Goal: Information Seeking & Learning: Learn about a topic

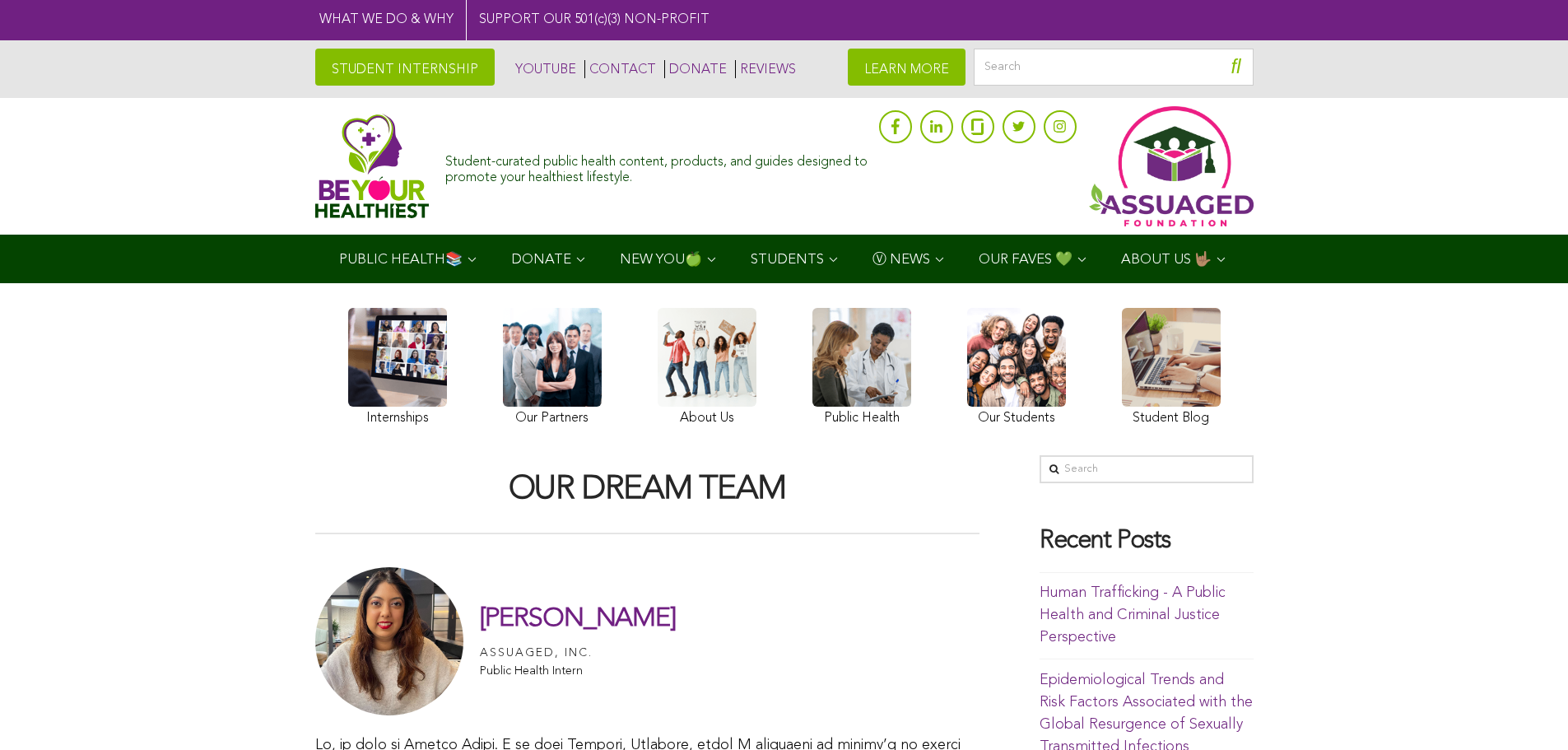
scroll to position [329, 0]
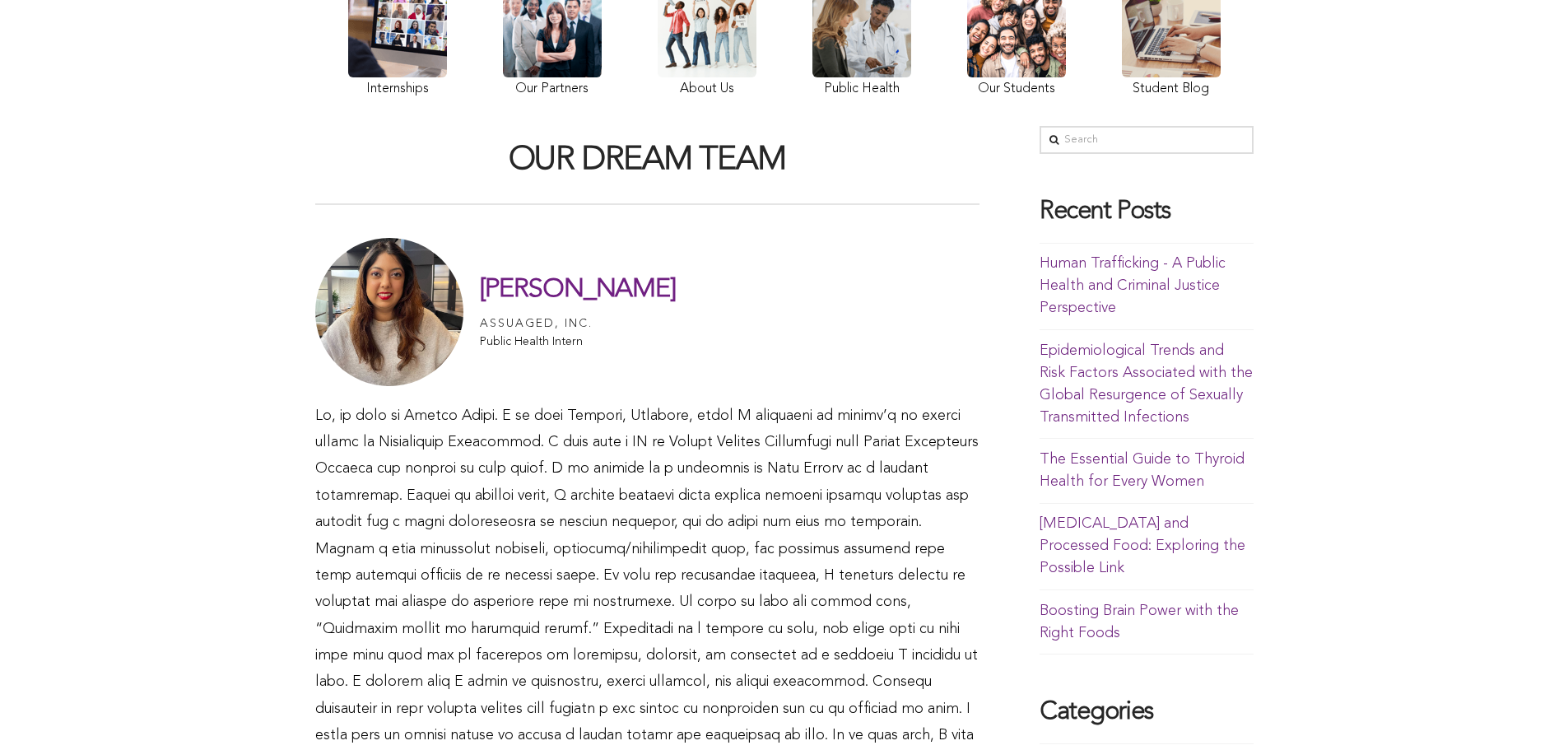
drag, startPoint x: 485, startPoint y: 285, endPoint x: 603, endPoint y: 299, distance: 118.8
click at [603, 299] on div "[PERSON_NAME] Assuaged, Inc. Public Health Intern" at bounding box center [647, 311] width 664 height 148
copy h1 "[PERSON_NAME]"
drag, startPoint x: 481, startPoint y: 318, endPoint x: 589, endPoint y: 324, distance: 108.2
click at [589, 324] on div "Assuaged, Inc." at bounding box center [536, 323] width 113 height 20
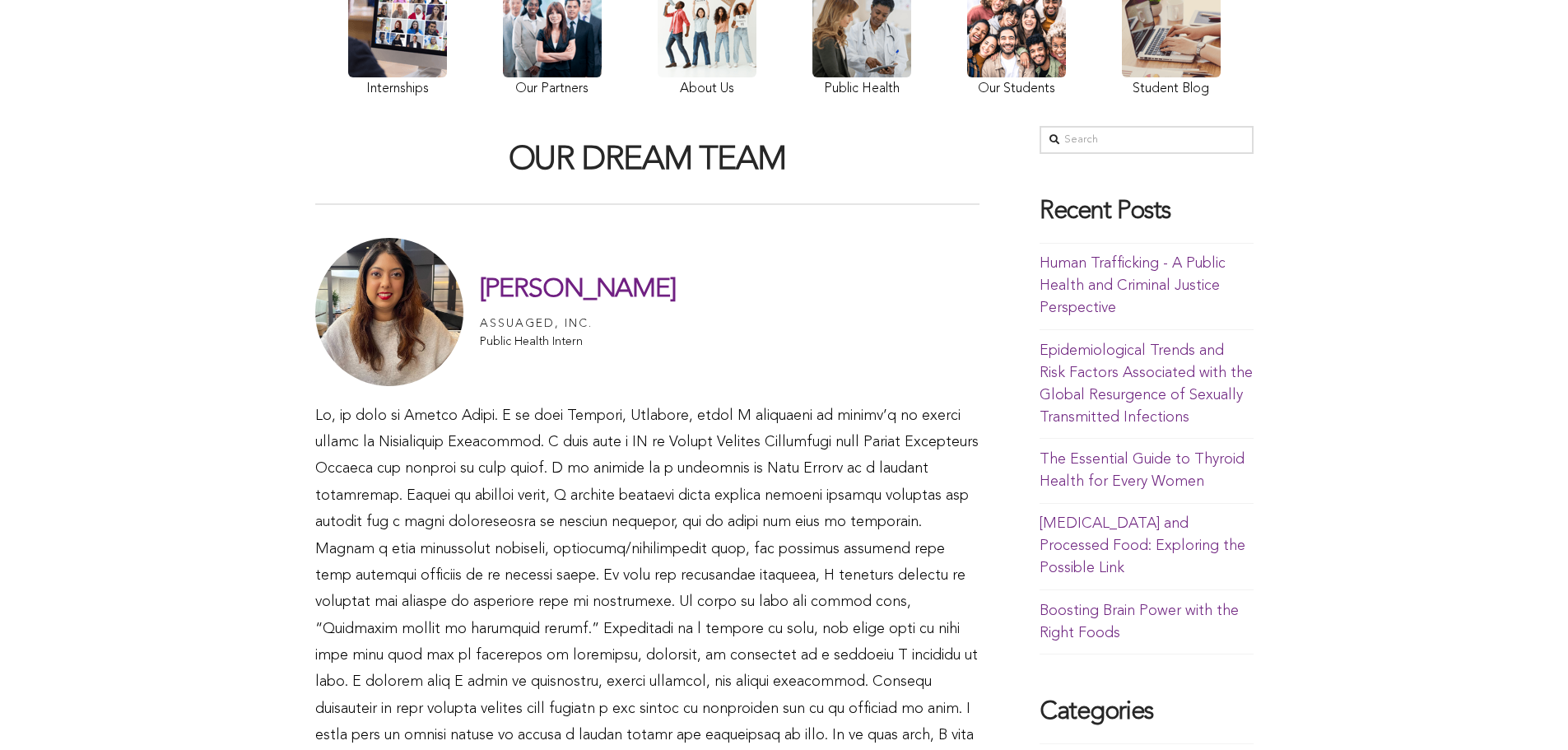
copy div "Assuaged, Inc"
drag, startPoint x: 478, startPoint y: 335, endPoint x: 600, endPoint y: 347, distance: 122.6
click at [600, 347] on div "[PERSON_NAME] Assuaged, Inc. Public Health Intern" at bounding box center [647, 311] width 664 height 148
click at [602, 348] on div "[PERSON_NAME] Assuaged, Inc. Public Health Intern" at bounding box center [647, 311] width 664 height 148
drag, startPoint x: 580, startPoint y: 340, endPoint x: 481, endPoint y: 342, distance: 99.0
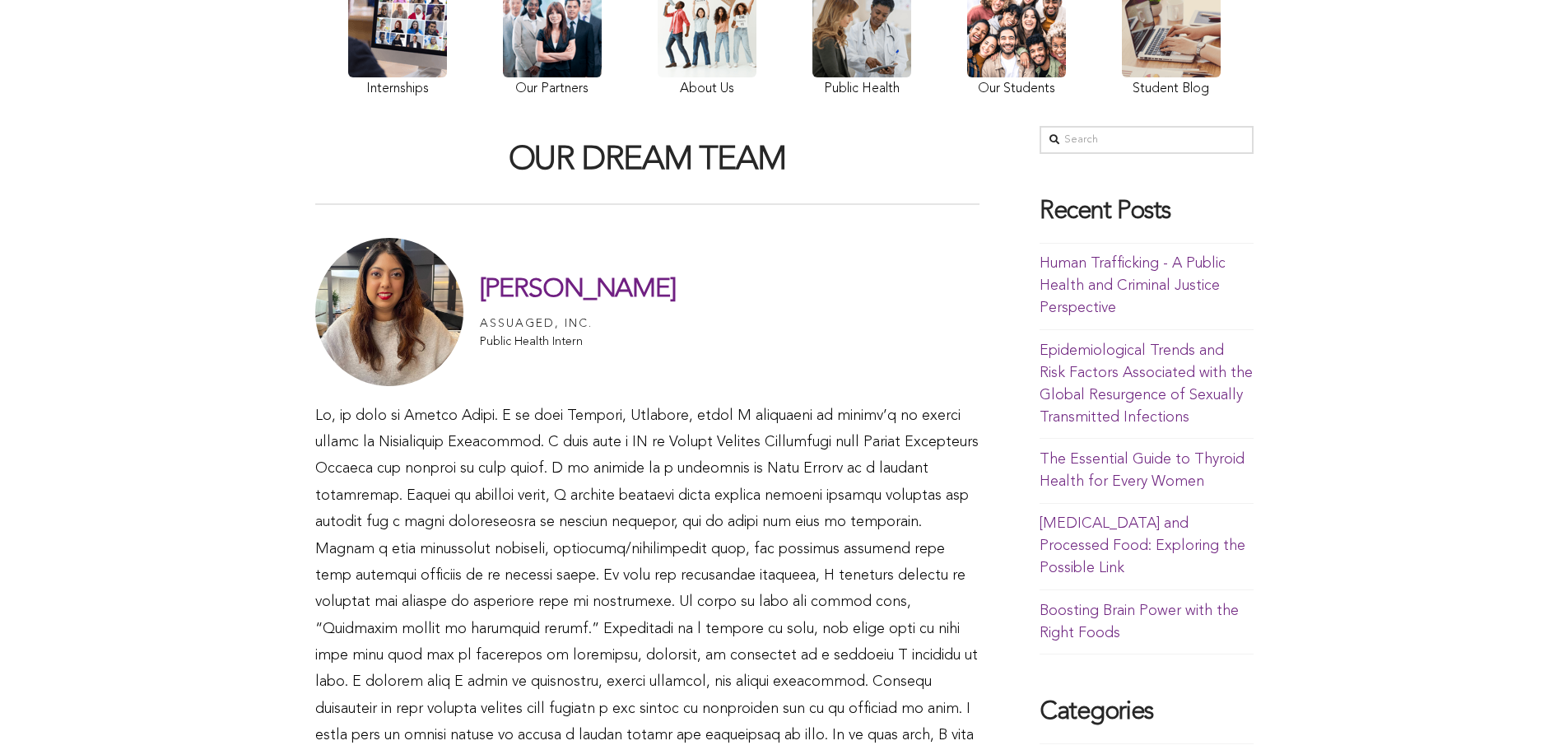
click at [481, 342] on p "Public Health Intern" at bounding box center [577, 342] width 196 height 12
copy p "Public Health Intern"
drag, startPoint x: 826, startPoint y: 465, endPoint x: 902, endPoint y: 471, distance: 76.2
click at [902, 471] on span at bounding box center [646, 589] width 663 height 361
copy span "Ulta Beauty"
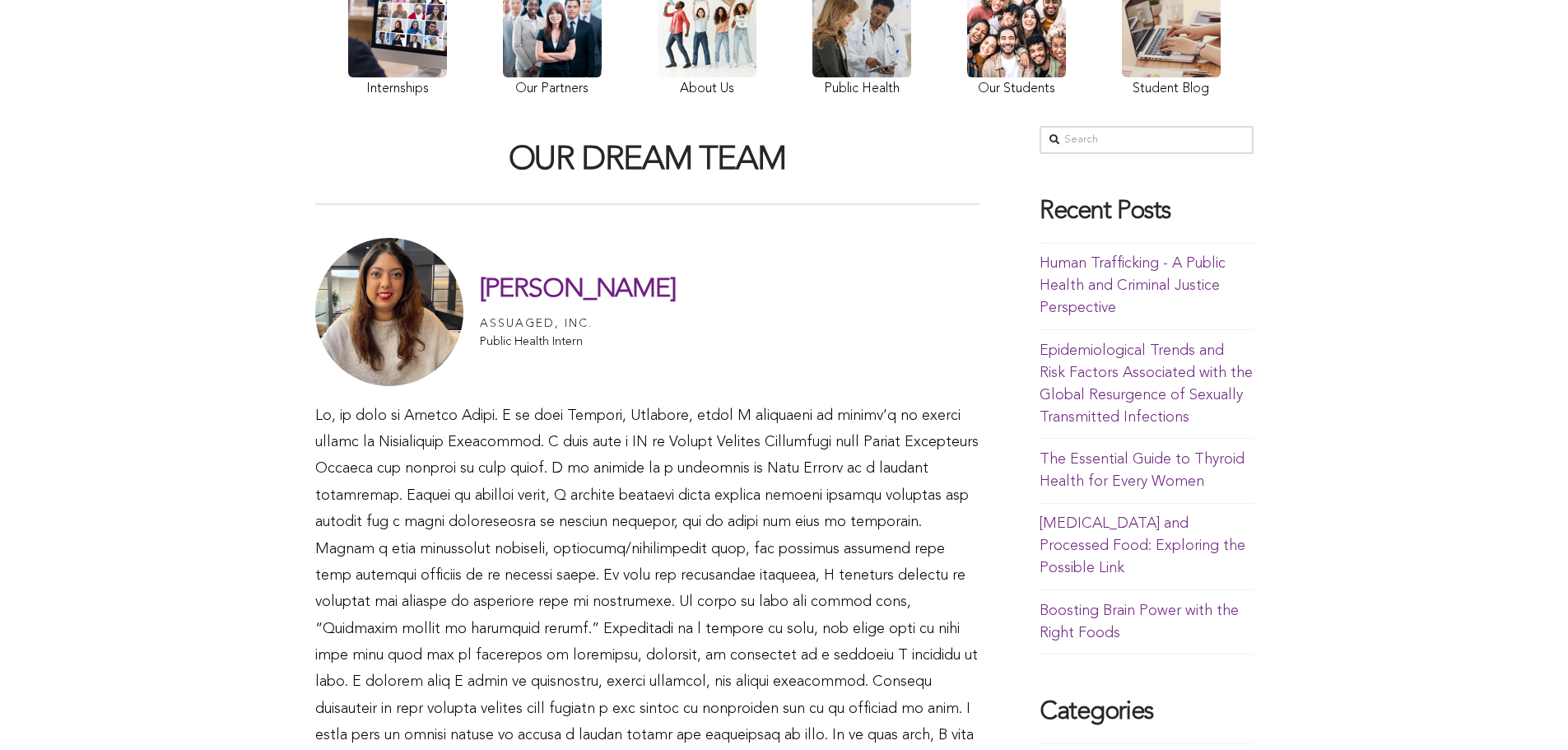
click at [480, 318] on div "Assuaged, Inc." at bounding box center [536, 323] width 113 height 20
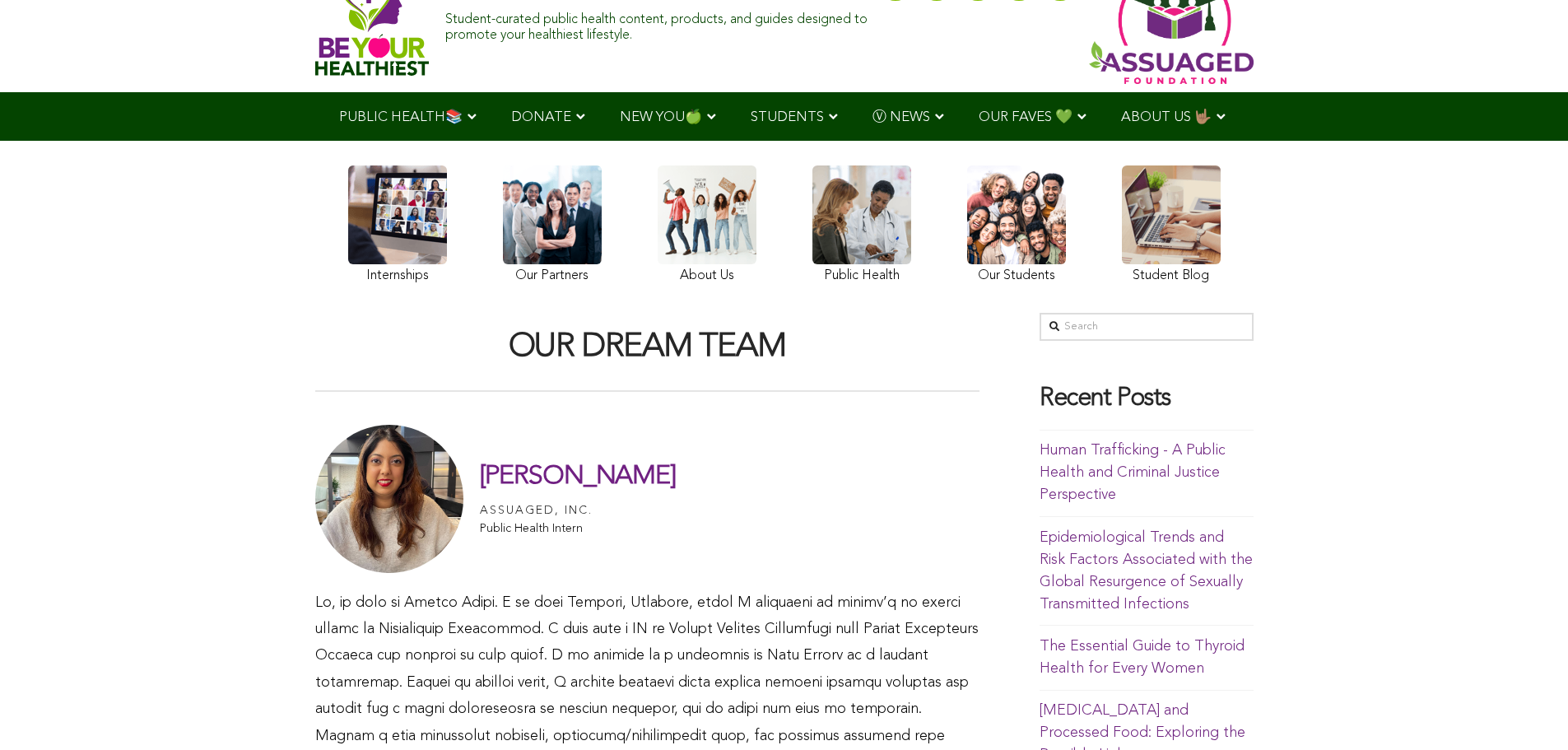
scroll to position [0, 0]
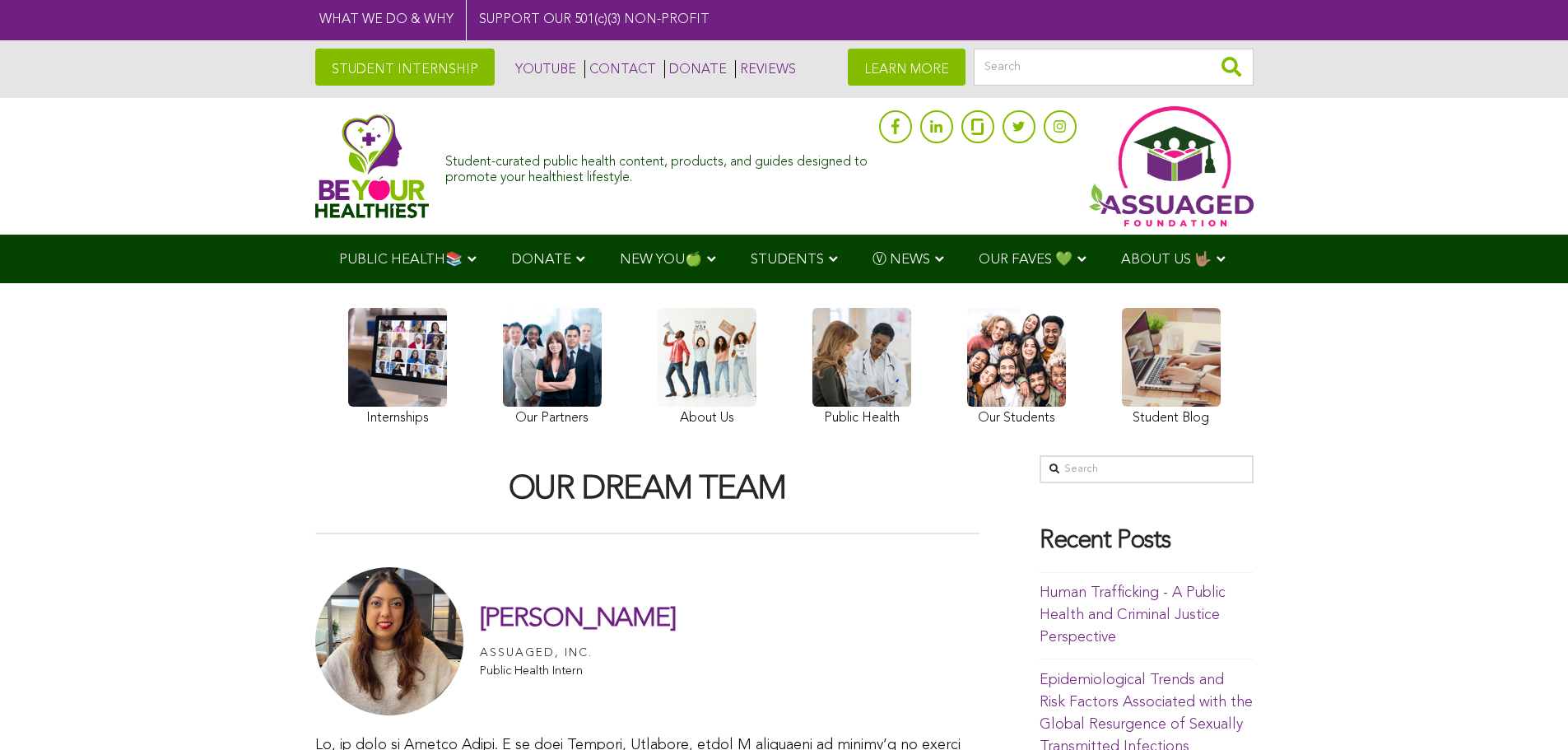
drag, startPoint x: 479, startPoint y: 650, endPoint x: 605, endPoint y: 652, distance: 126.0
click at [605, 652] on div "[PERSON_NAME] Assuaged, Inc. Public Health Intern" at bounding box center [647, 640] width 664 height 148
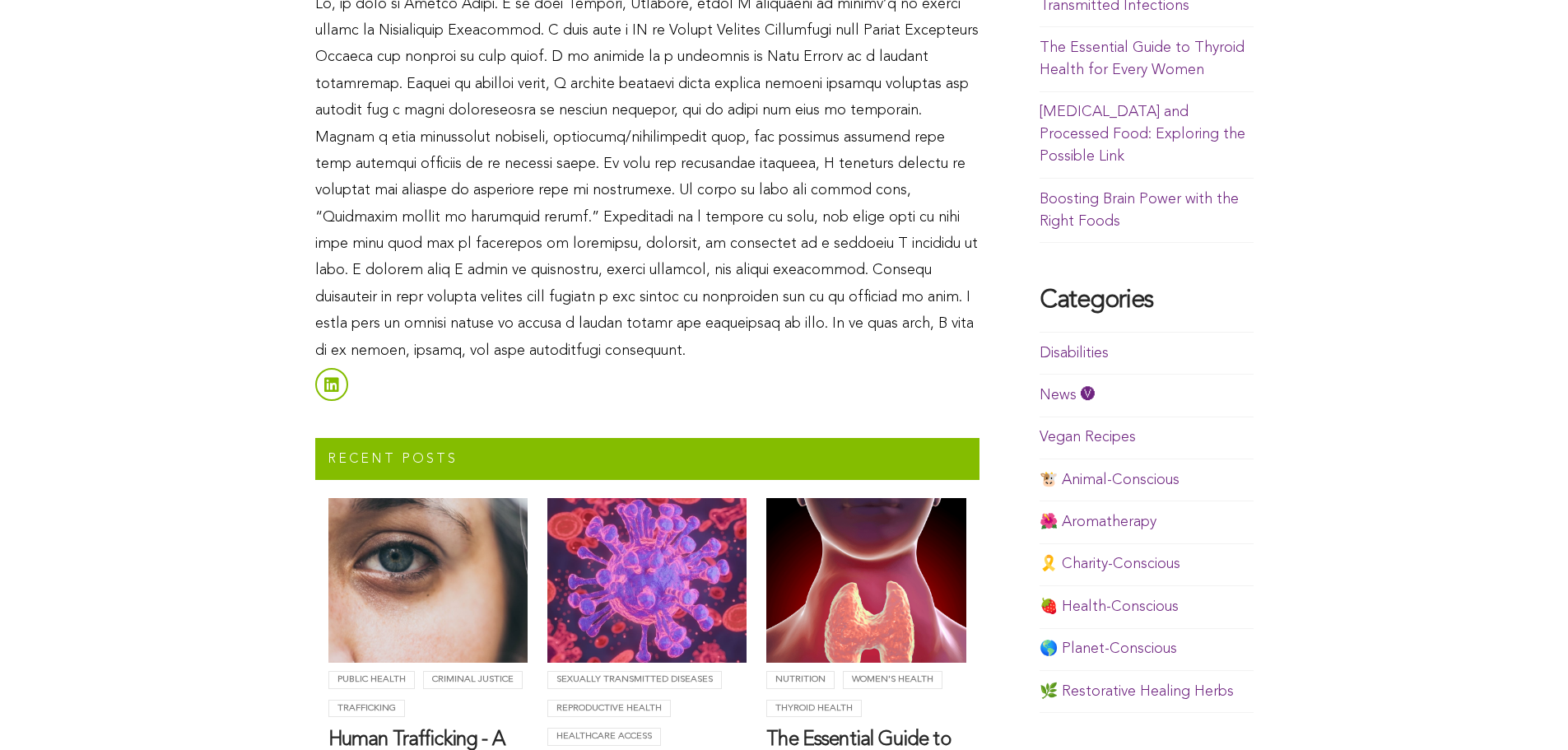
scroll to position [1069, 0]
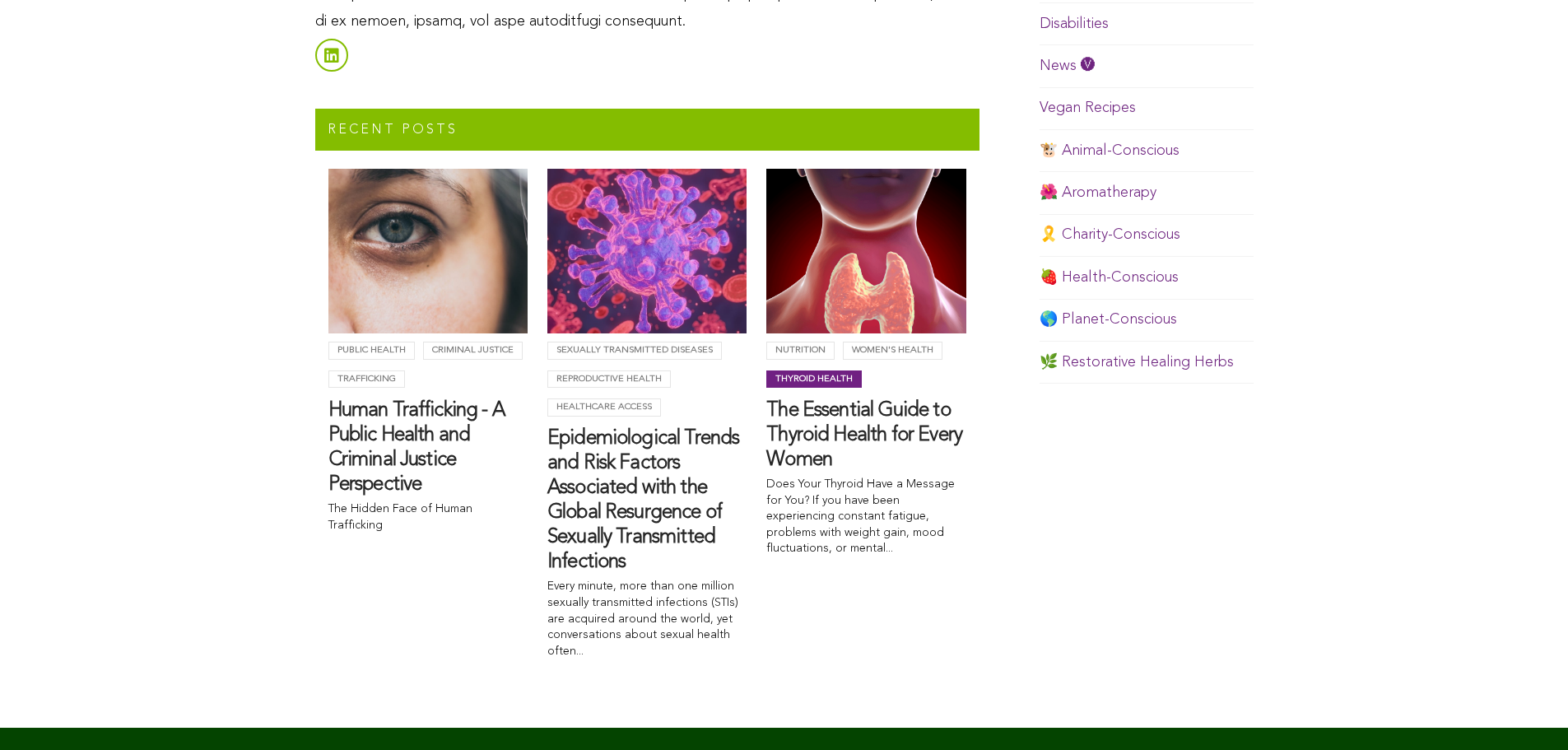
click at [838, 379] on link "Thyroid health" at bounding box center [814, 379] width 96 height 18
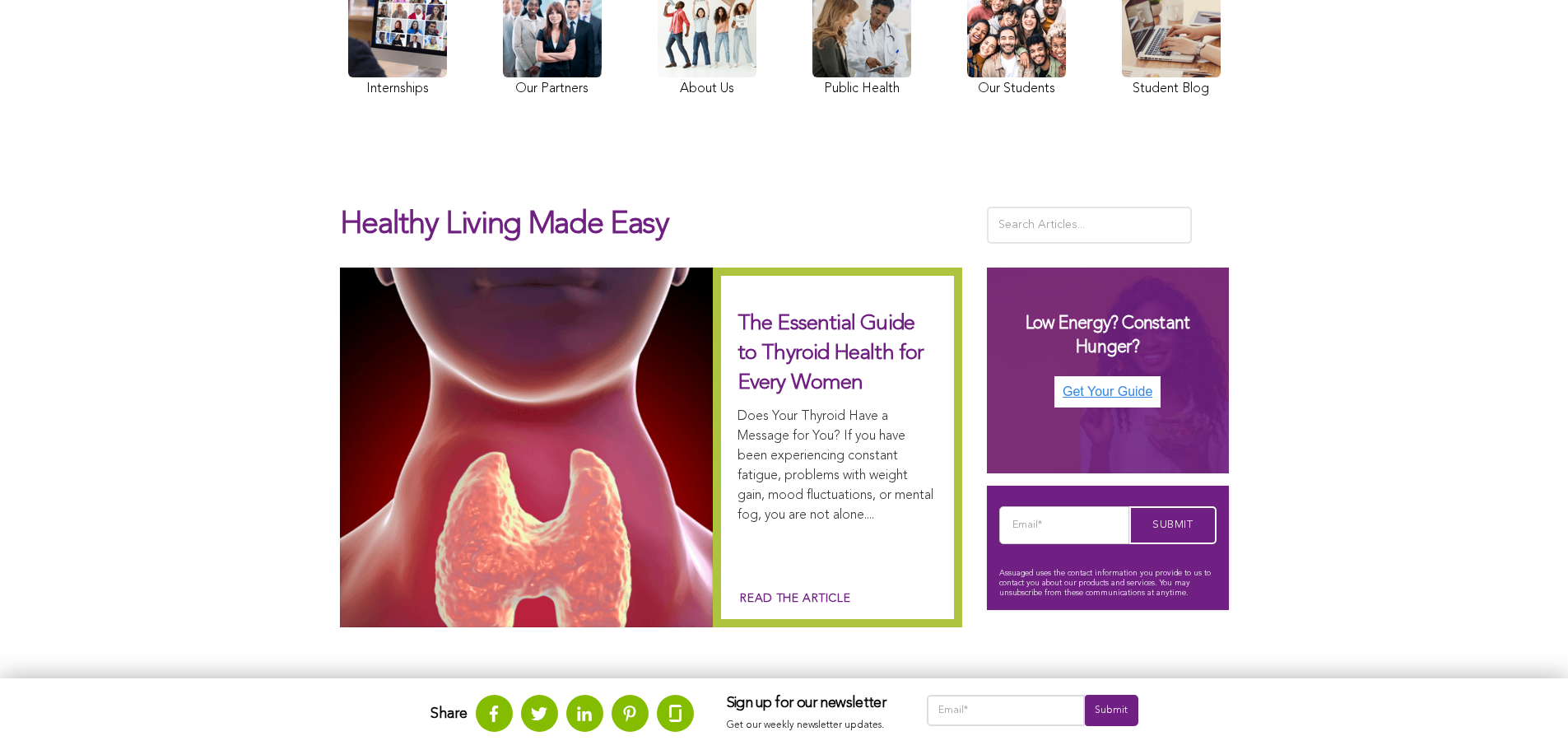
click at [794, 593] on link "Read the article" at bounding box center [794, 598] width 113 height 17
